Goal: Task Accomplishment & Management: Manage account settings

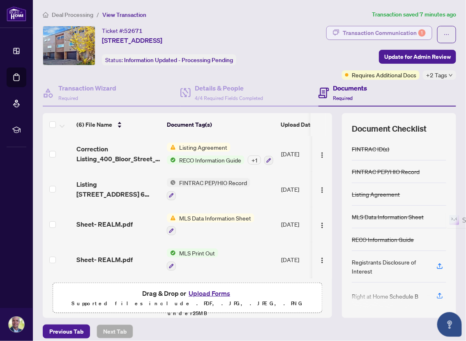
click at [371, 33] on div "Transaction Communication 1" at bounding box center [384, 32] width 83 height 13
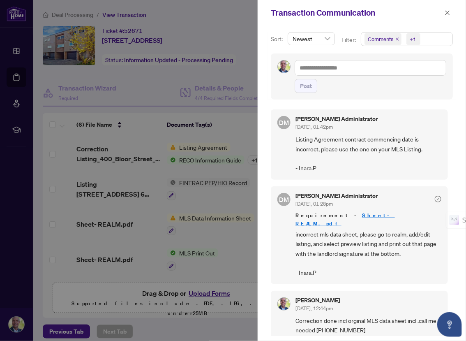
click at [352, 213] on link "Sheet- REALM.pdf" at bounding box center [346, 219] width 100 height 15
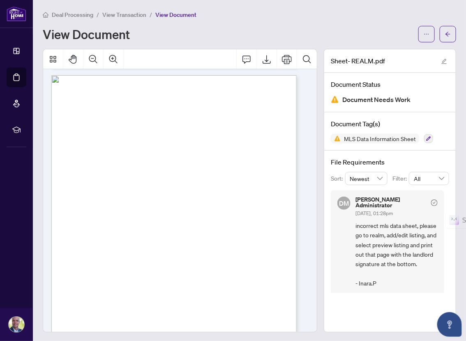
scroll to position [596, 0]
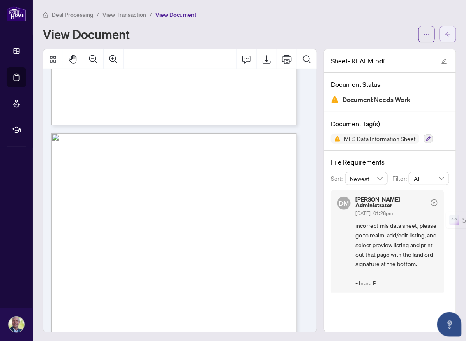
click at [446, 34] on button "button" at bounding box center [448, 34] width 16 height 16
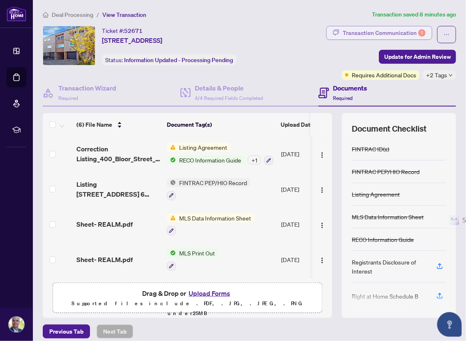
click at [389, 32] on div "Transaction Communication 1" at bounding box center [384, 32] width 83 height 13
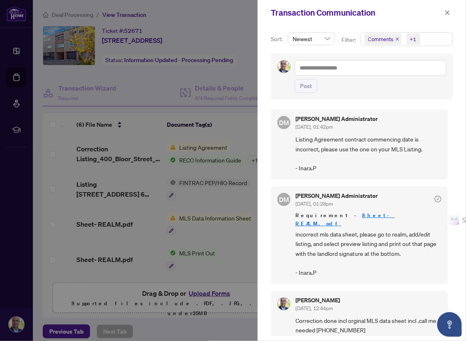
click at [129, 79] on div at bounding box center [233, 170] width 466 height 341
click at [131, 159] on div at bounding box center [233, 170] width 466 height 341
click at [350, 137] on span "Listing Agreement contract commencing date is incorrect, please use the one on …" at bounding box center [369, 154] width 146 height 39
click at [112, 159] on div at bounding box center [233, 170] width 466 height 341
click at [447, 13] on icon "close" at bounding box center [448, 13] width 6 height 6
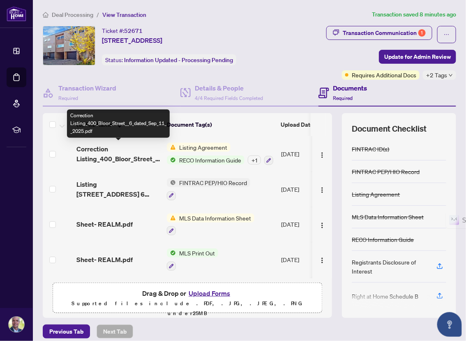
click at [147, 160] on span "Correction Listing_400_Bloor_Street__6_dated_Sep_11__2025.pdf" at bounding box center [119, 154] width 84 height 20
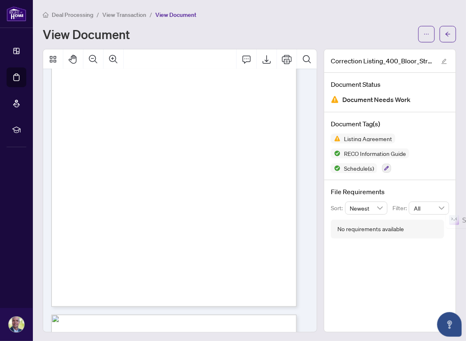
scroll to position [617, 0]
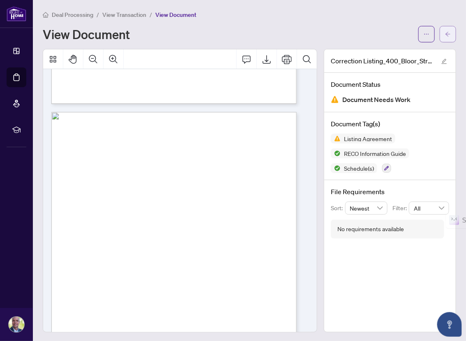
click at [445, 32] on button "button" at bounding box center [448, 34] width 16 height 16
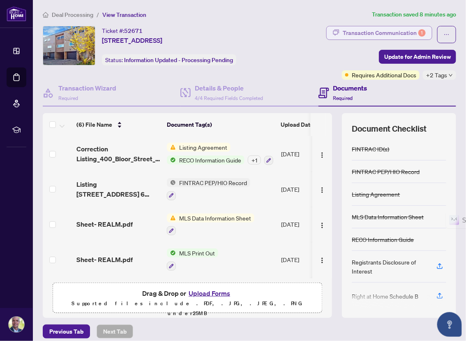
click at [352, 32] on div "Transaction Communication 1" at bounding box center [384, 32] width 83 height 13
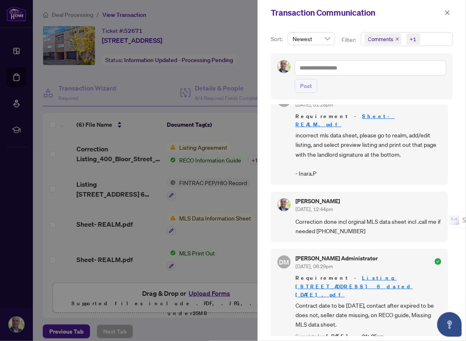
scroll to position [1, 0]
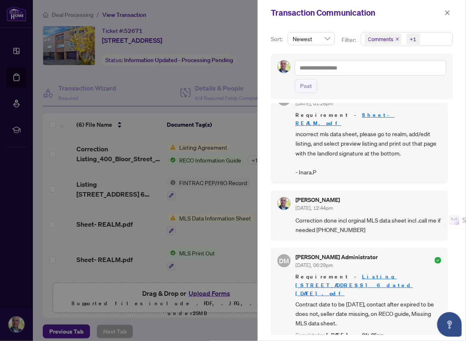
click at [147, 79] on div at bounding box center [233, 170] width 466 height 341
click at [450, 12] on icon "close" at bounding box center [448, 13] width 6 height 6
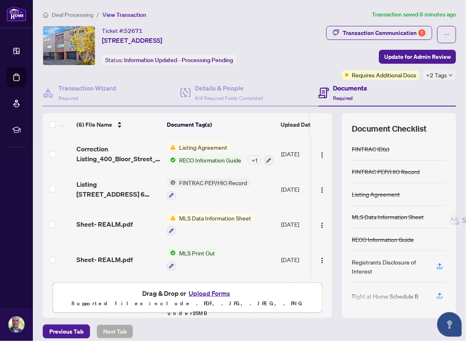
click at [202, 292] on button "Upload Forms" at bounding box center [209, 293] width 46 height 11
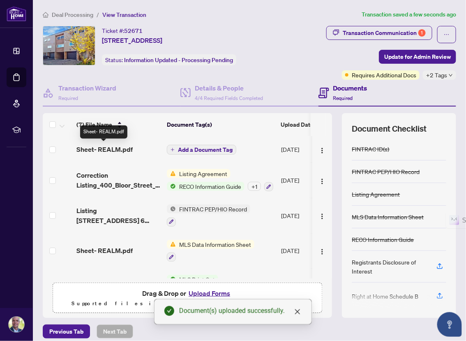
click at [114, 151] on span "Sheet- REALM.pdf" at bounding box center [105, 149] width 56 height 10
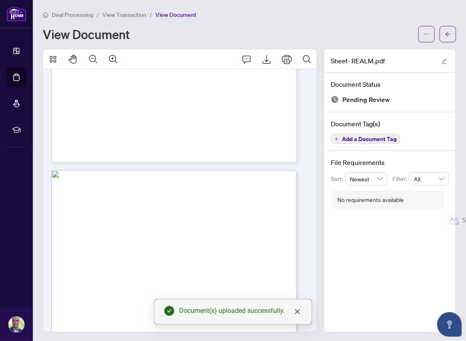
scroll to position [884, 0]
click at [445, 35] on icon "arrow-left" at bounding box center [448, 34] width 6 height 6
